Goal: Information Seeking & Learning: Check status

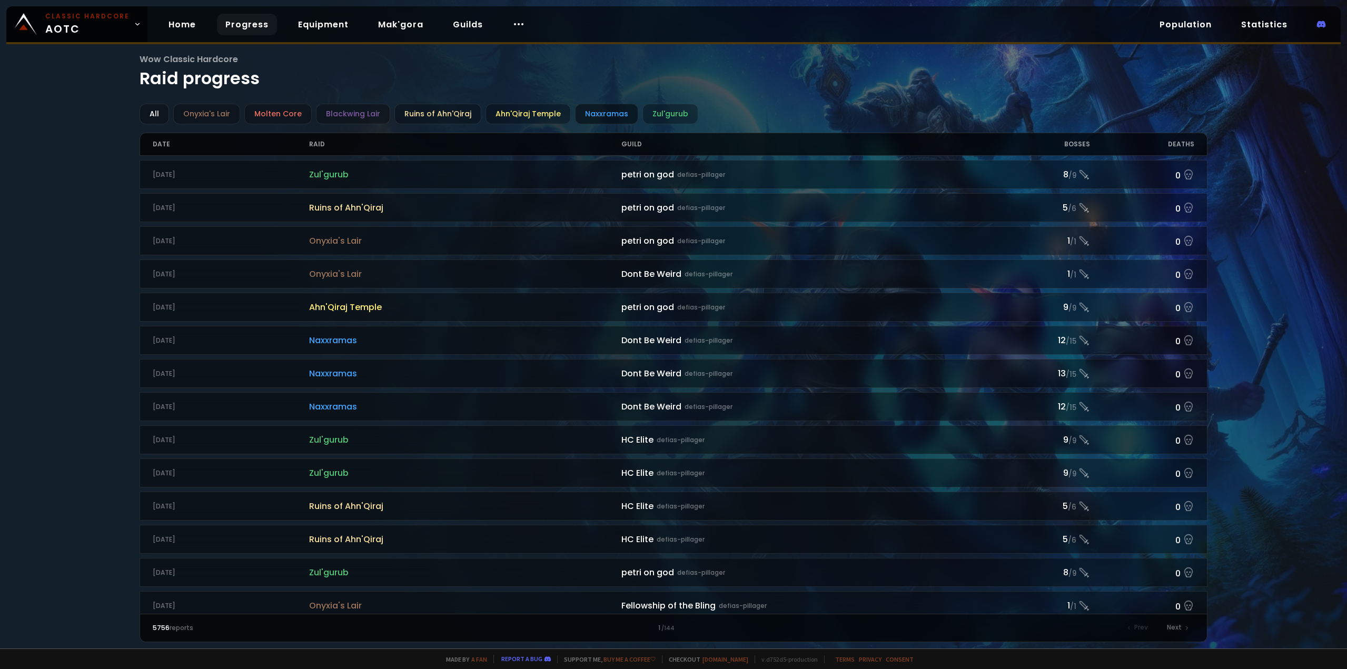
click at [596, 111] on div "Naxxramas" at bounding box center [606, 114] width 63 height 21
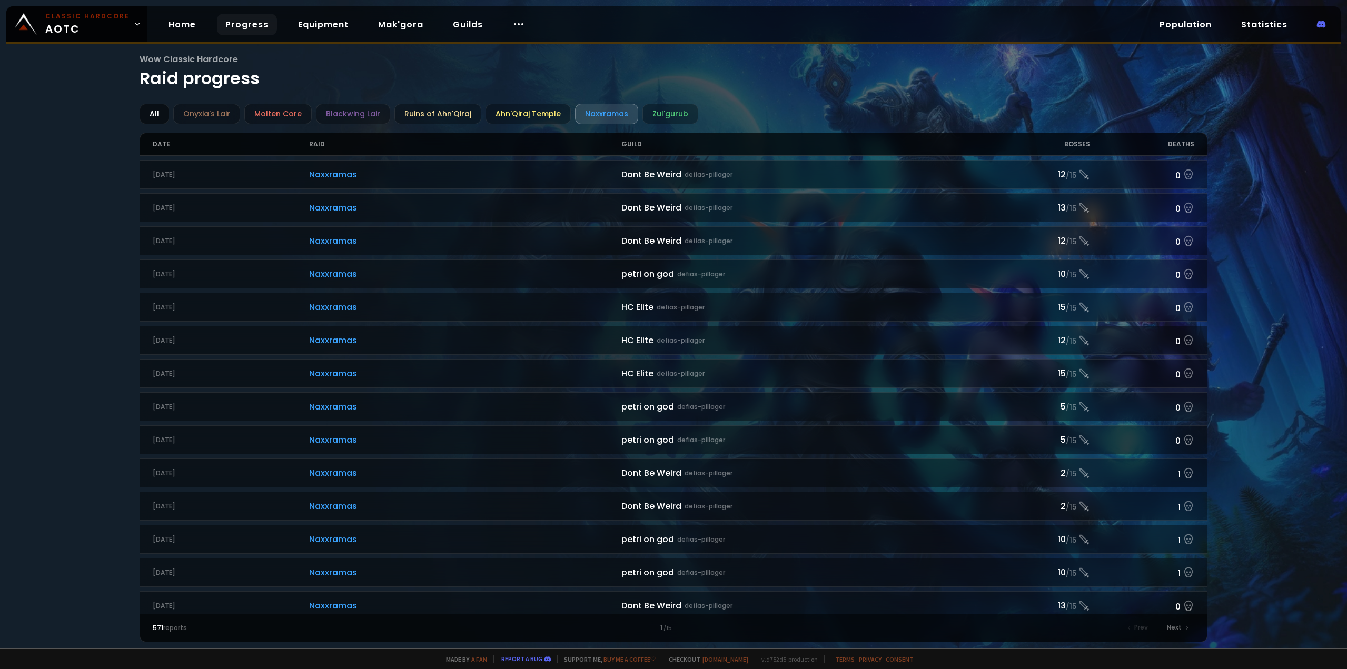
click at [153, 111] on div "All" at bounding box center [154, 114] width 29 height 21
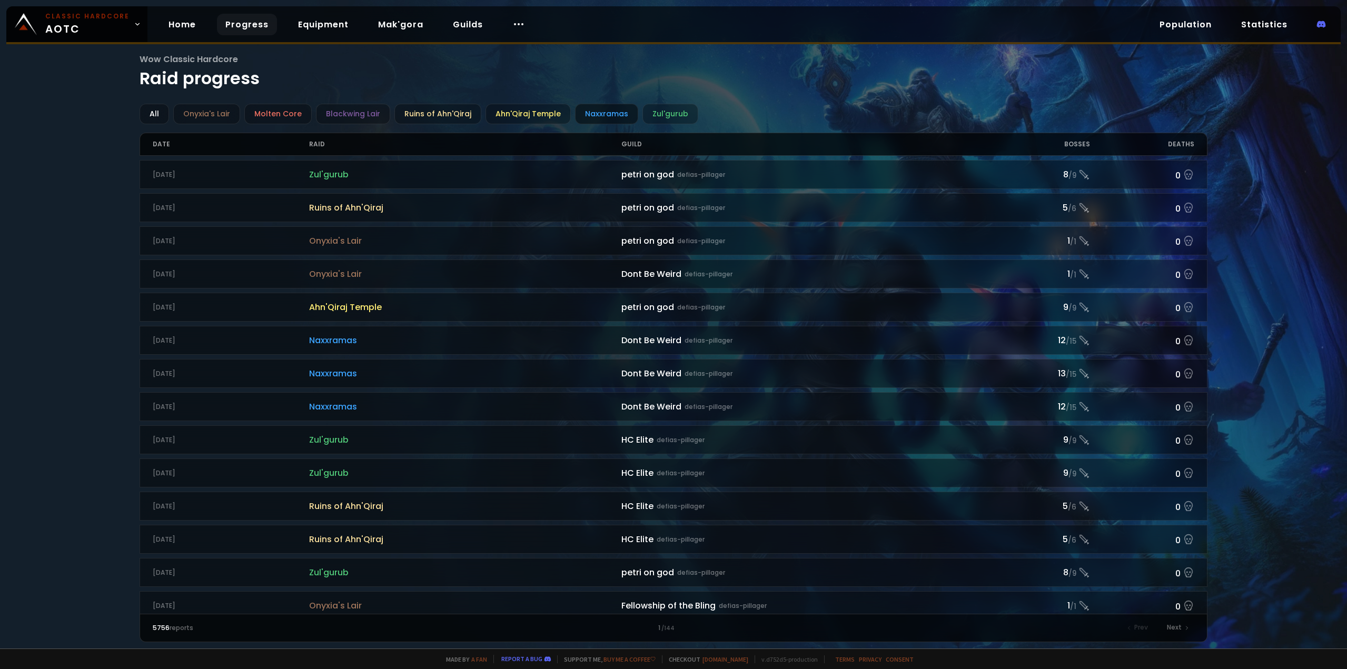
click at [604, 116] on div "Naxxramas" at bounding box center [606, 114] width 63 height 21
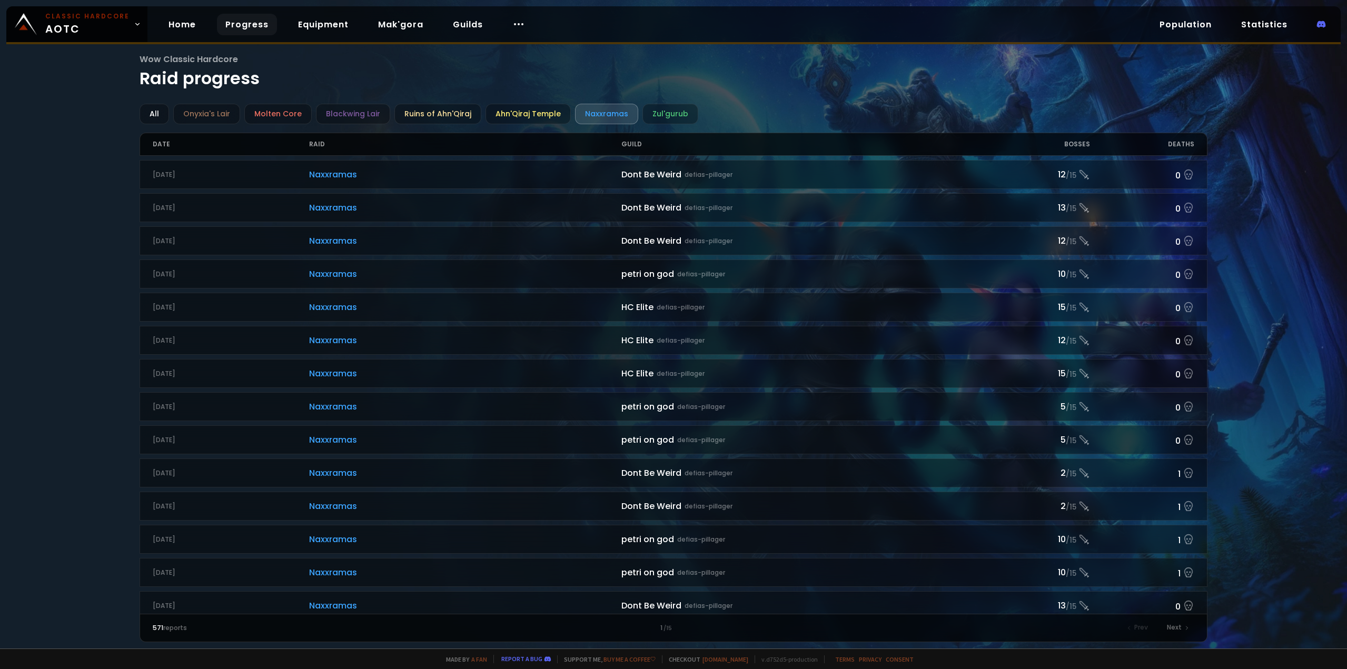
click at [1181, 139] on div "Deaths" at bounding box center [1142, 144] width 104 height 22
click at [1181, 145] on div "Deaths" at bounding box center [1142, 144] width 104 height 22
